Goal: Check status: Check status

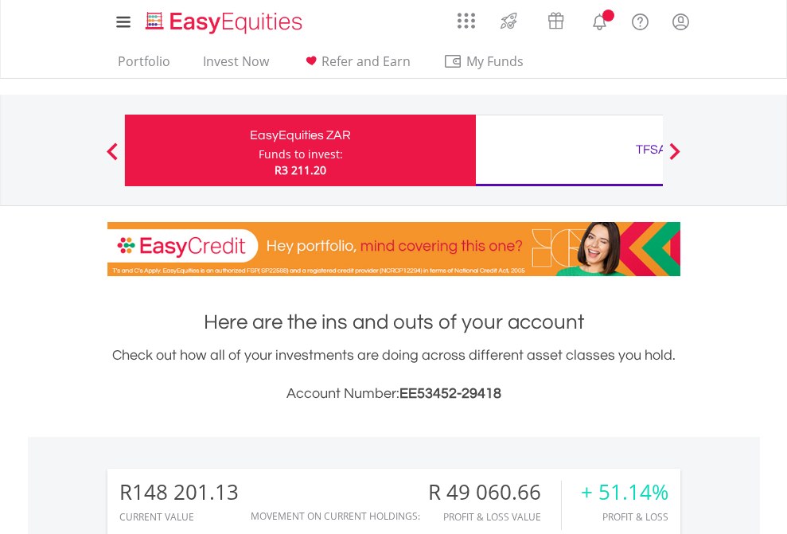
scroll to position [153, 250]
click at [259, 150] on div "Funds to invest:" at bounding box center [301, 155] width 84 height 16
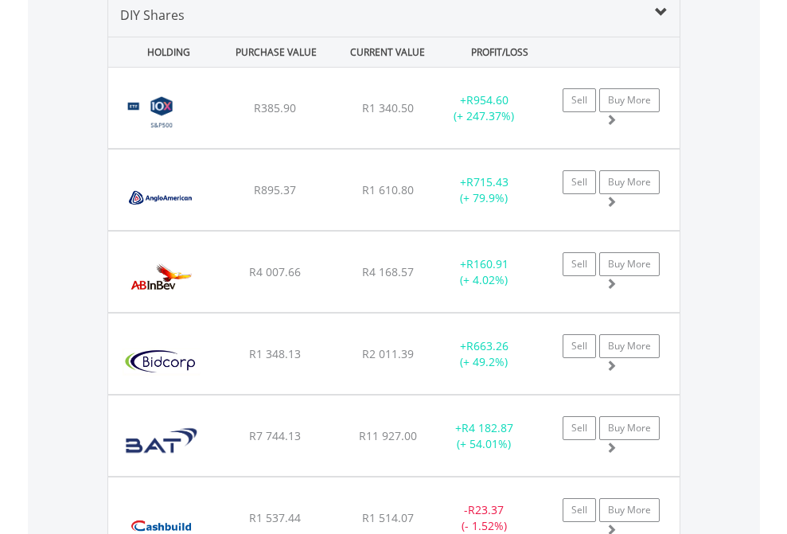
scroll to position [1539, 0]
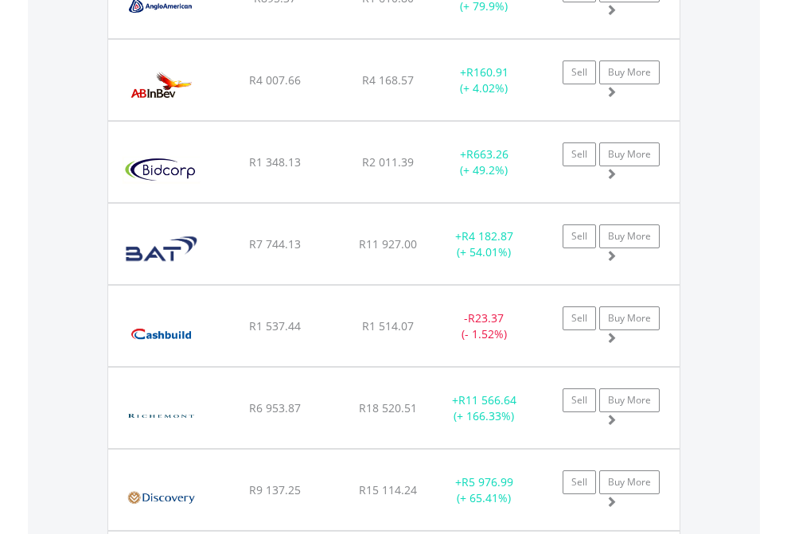
scroll to position [115, 0]
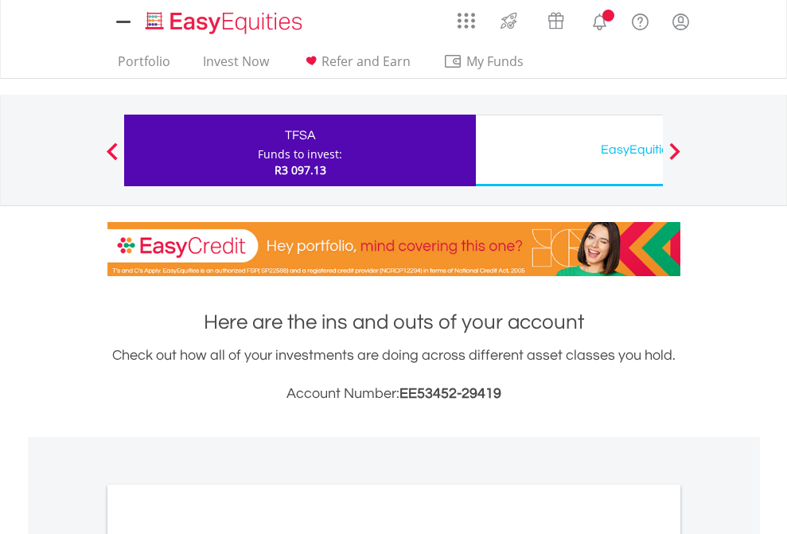
scroll to position [957, 0]
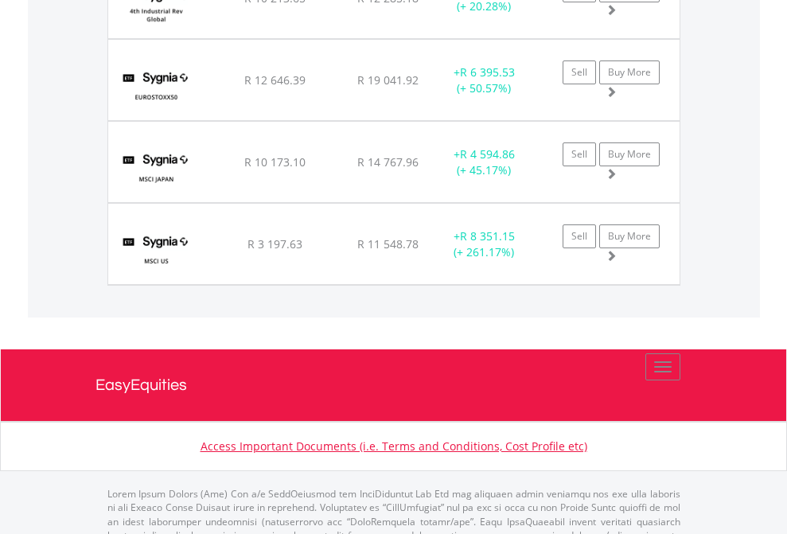
scroll to position [153, 250]
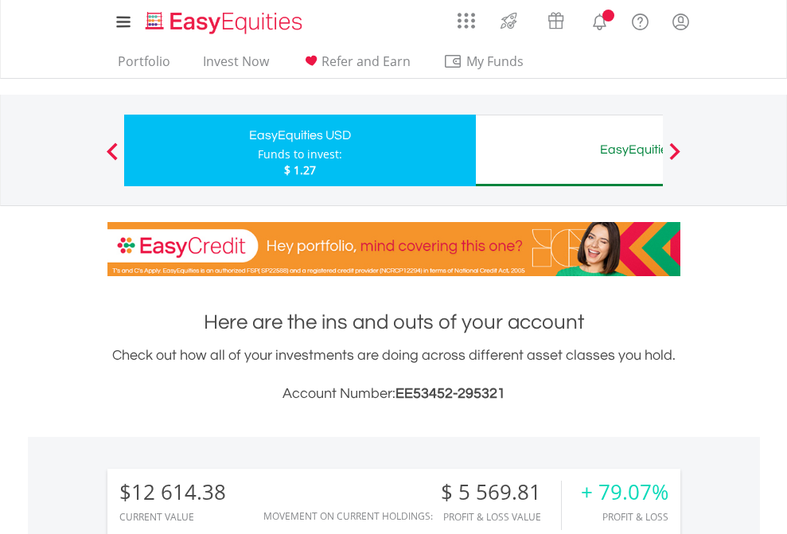
scroll to position [1221, 0]
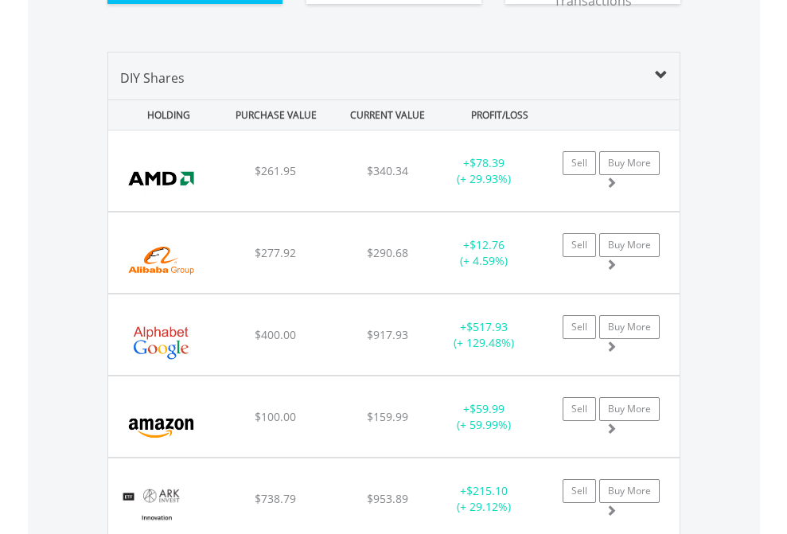
scroll to position [1803, 0]
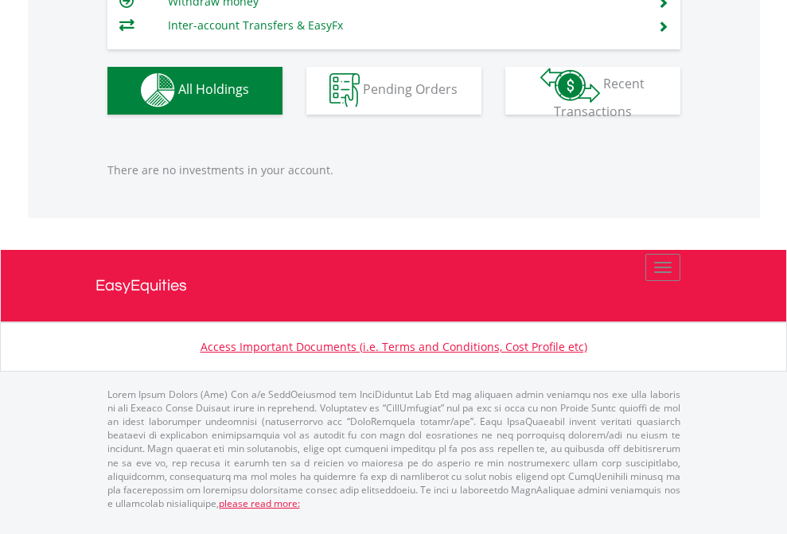
scroll to position [1576, 0]
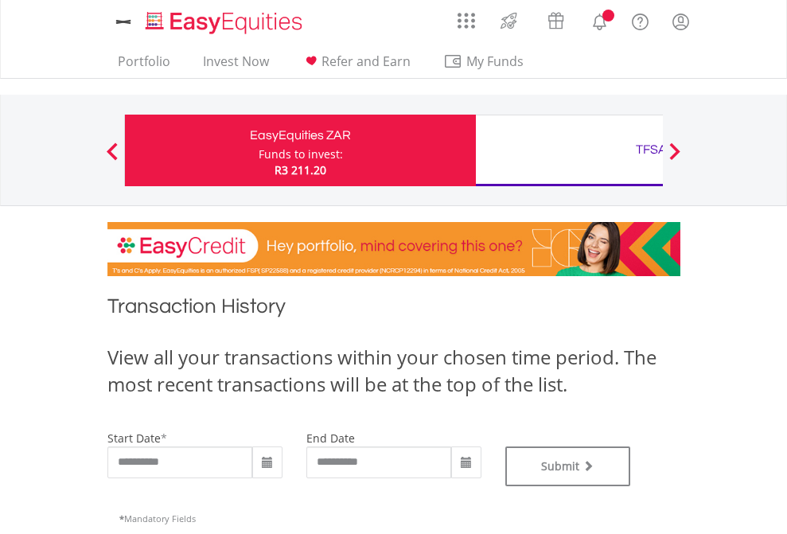
type input "**********"
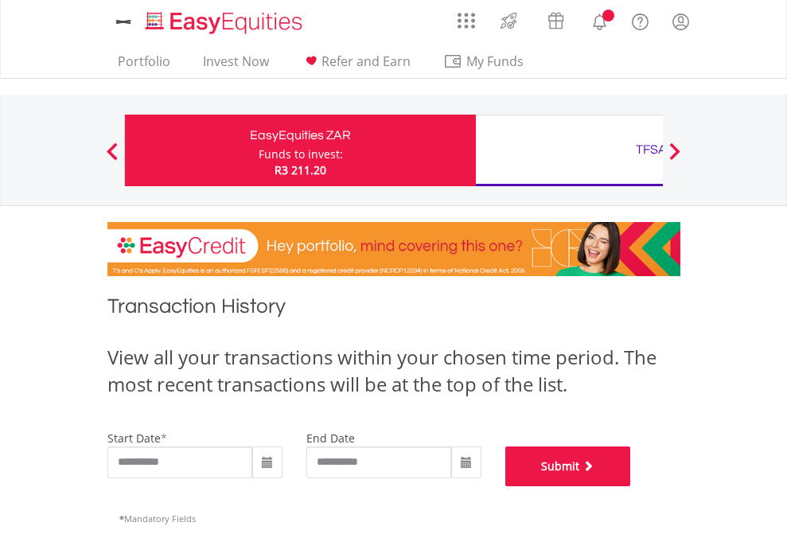
click at [631, 486] on button "Submit" at bounding box center [569, 467] width 126 height 40
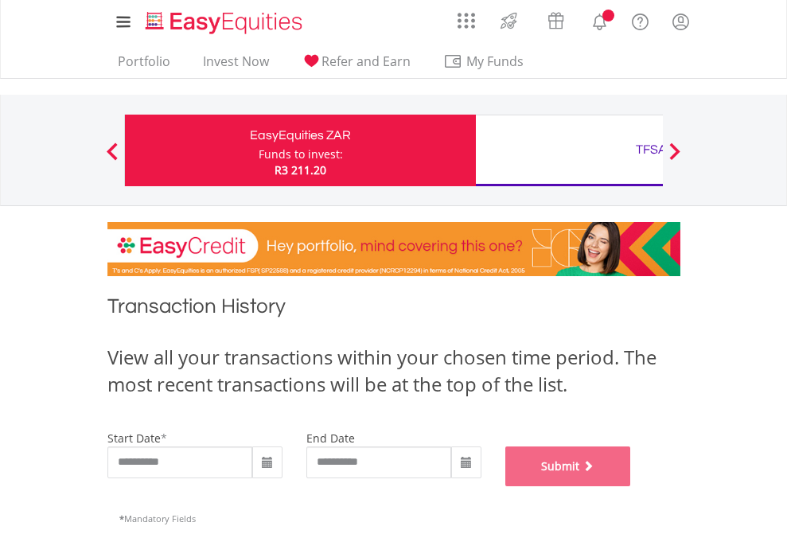
scroll to position [646, 0]
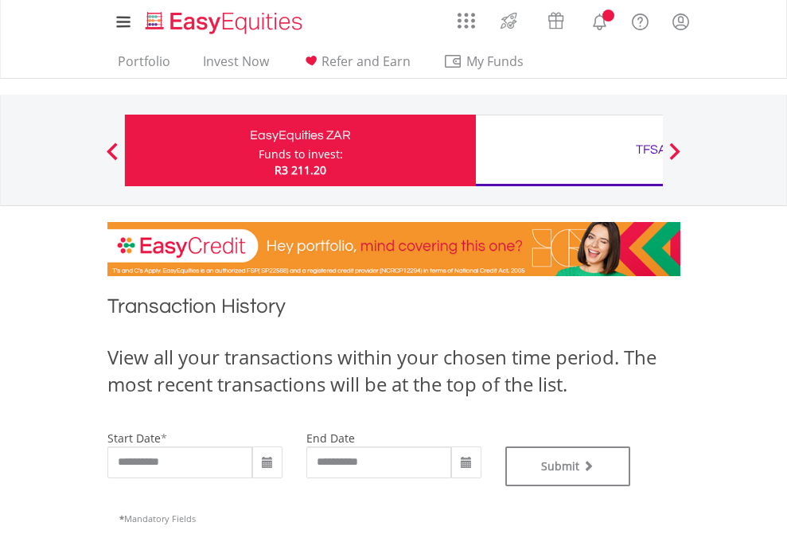
click at [569, 150] on div "TFSA" at bounding box center [652, 150] width 332 height 22
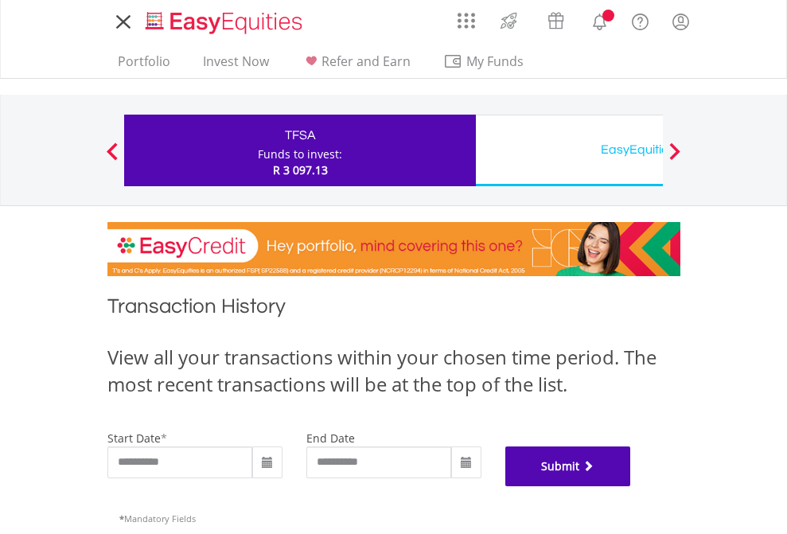
click at [631, 486] on button "Submit" at bounding box center [569, 467] width 126 height 40
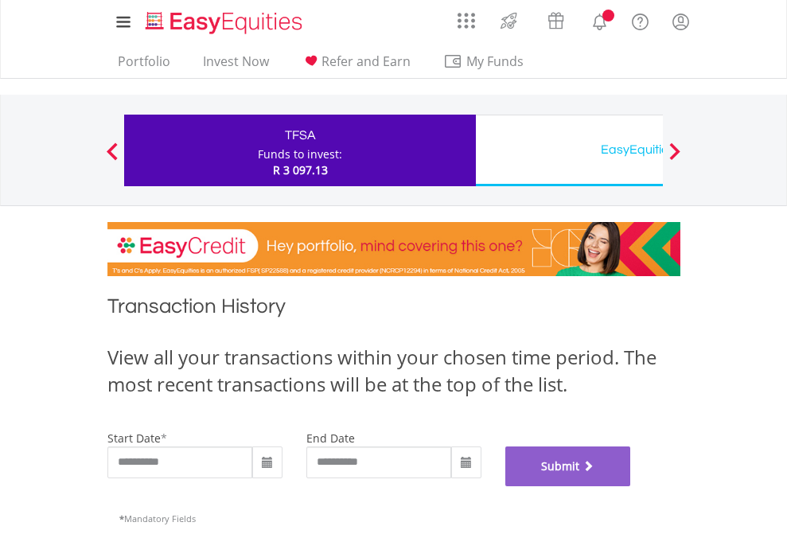
scroll to position [646, 0]
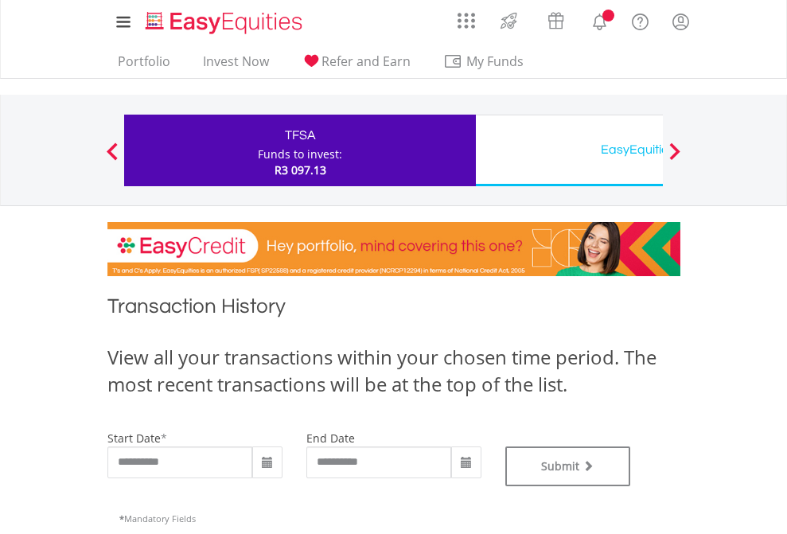
click at [569, 150] on div "EasyEquities USD" at bounding box center [652, 150] width 332 height 22
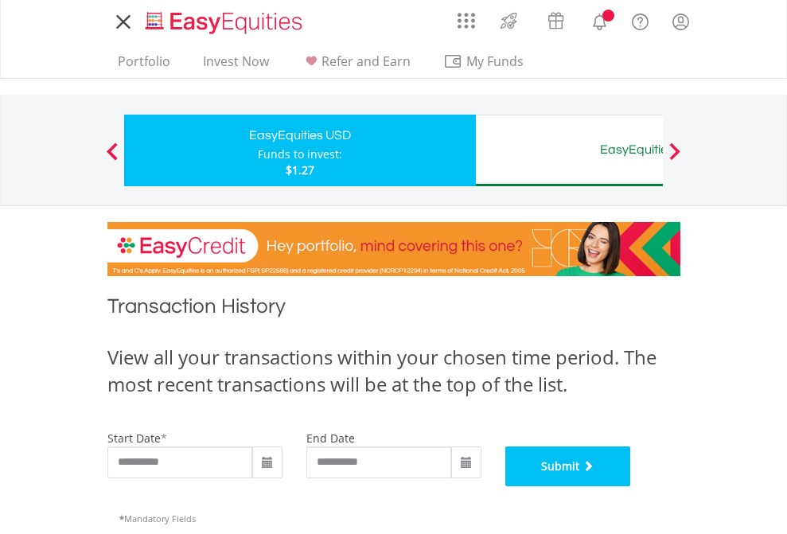
click at [631, 486] on button "Submit" at bounding box center [569, 467] width 126 height 40
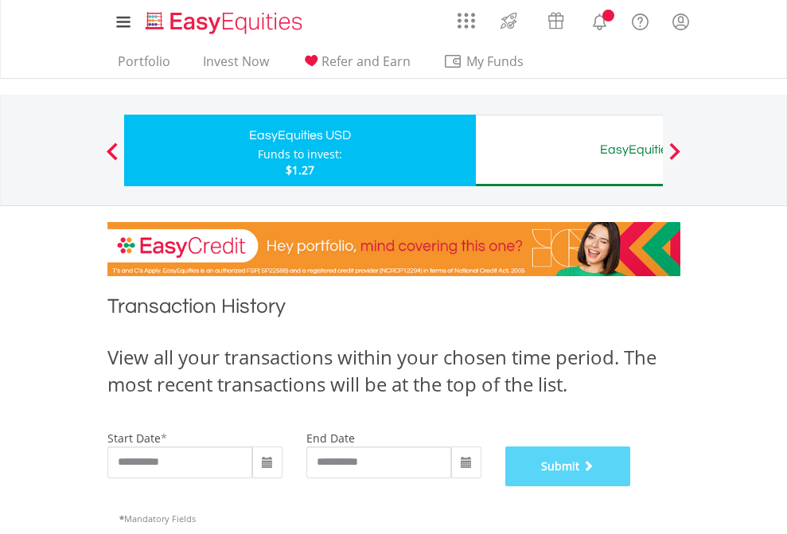
scroll to position [646, 0]
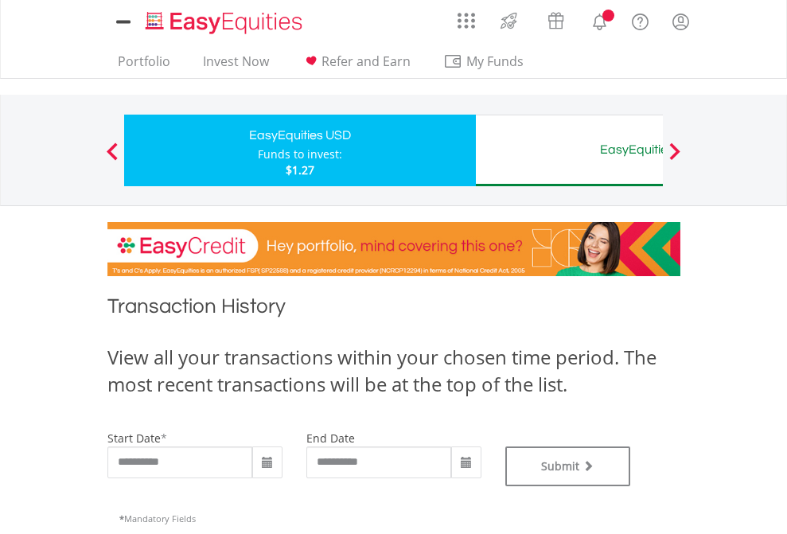
click at [569, 150] on div "EasyEquities AUD" at bounding box center [652, 150] width 332 height 22
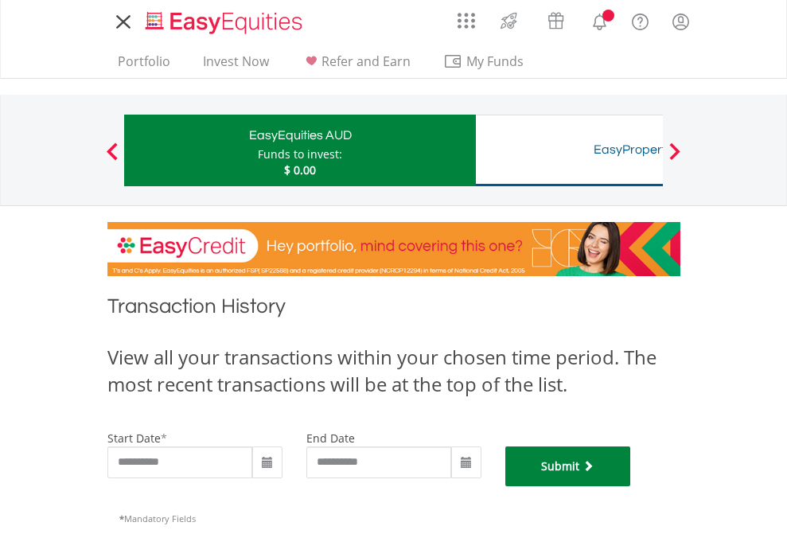
click at [631, 486] on button "Submit" at bounding box center [569, 467] width 126 height 40
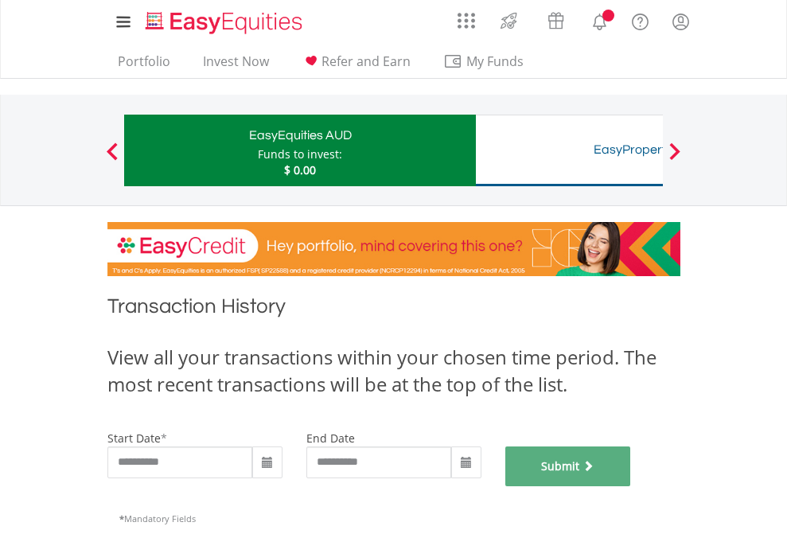
scroll to position [646, 0]
